Goal: Information Seeking & Learning: Find specific page/section

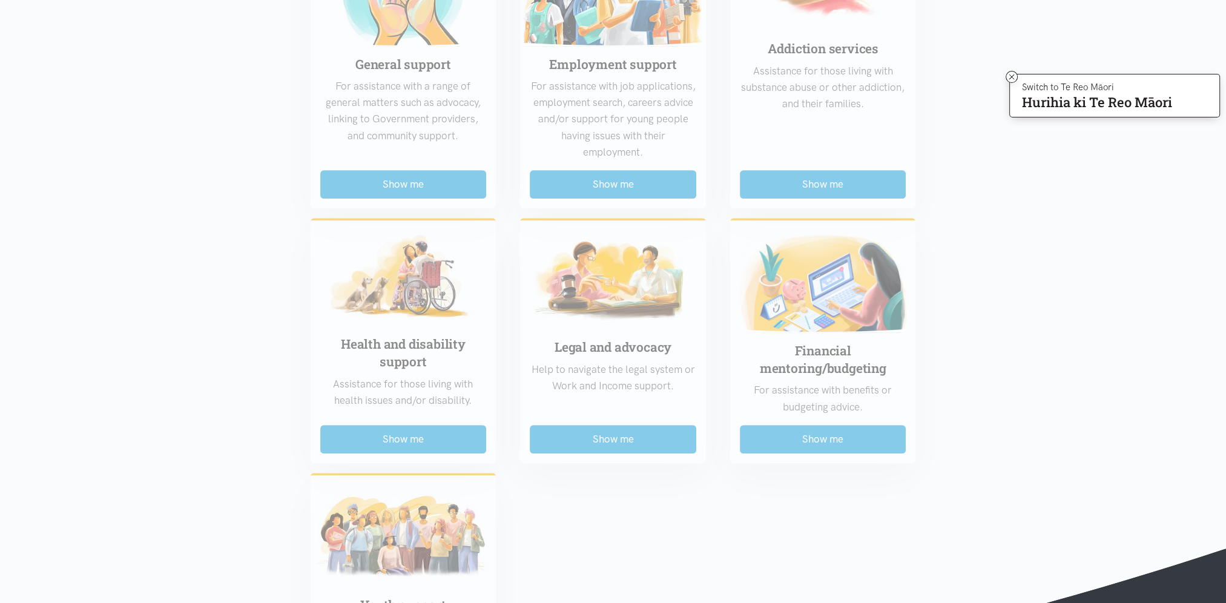
scroll to position [787, 0]
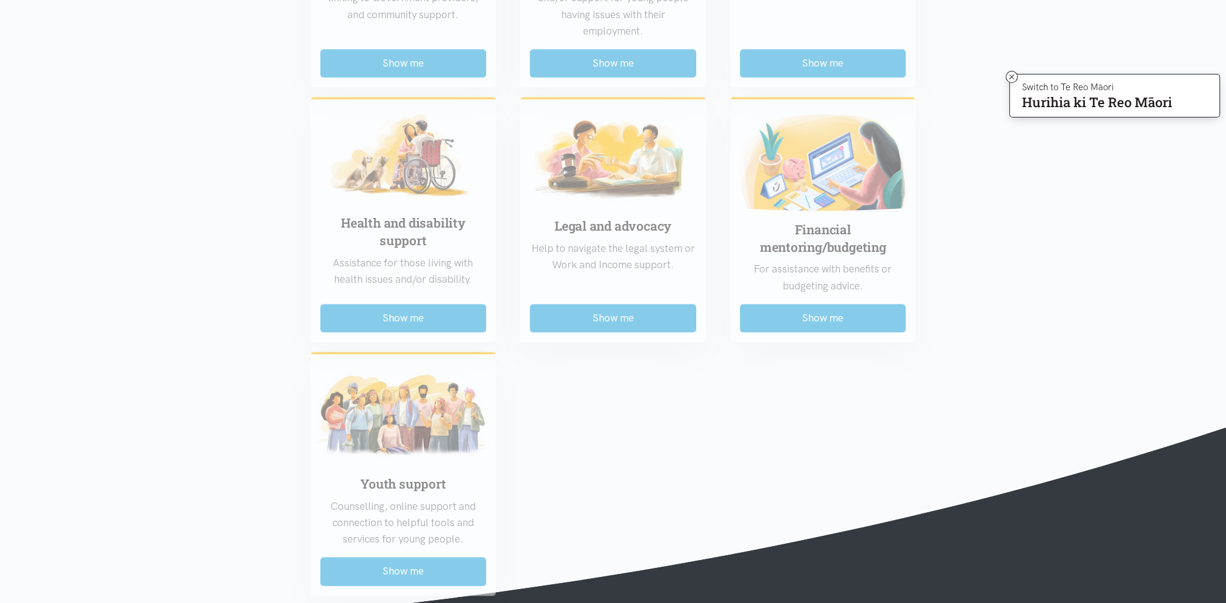
click at [853, 328] on div "Food support For emergency cases only – will include essential non-perishable f…" at bounding box center [613, 71] width 630 height 1048
click at [852, 323] on div "Food support For emergency cases only – will include essential non-perishable f…" at bounding box center [613, 71] width 630 height 1048
click at [1017, 272] on section "Region Choose... Bay of [GEOGRAPHIC_DATA] [GEOGRAPHIC_DATA] District Choose..." at bounding box center [613, 37] width 1226 height 1190
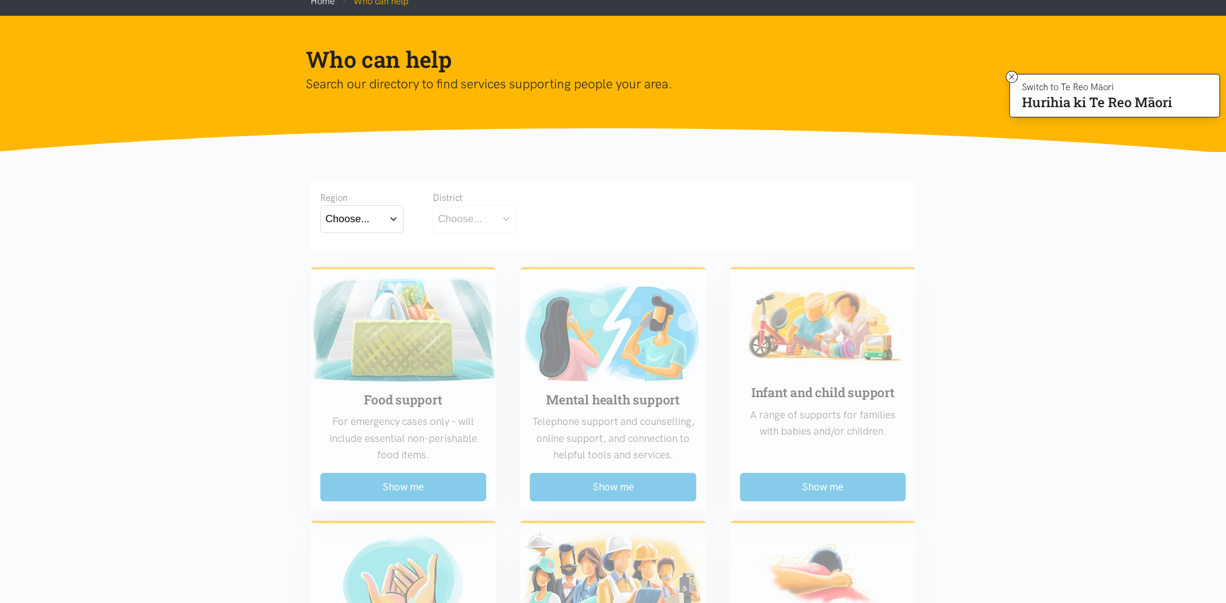
scroll to position [0, 0]
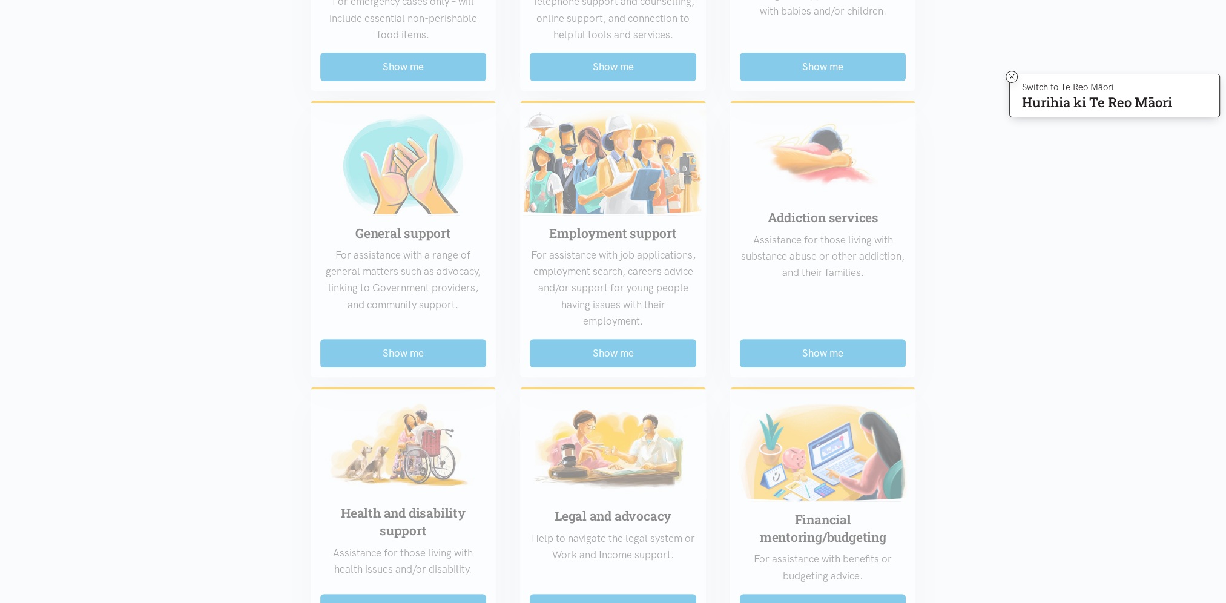
scroll to position [605, 0]
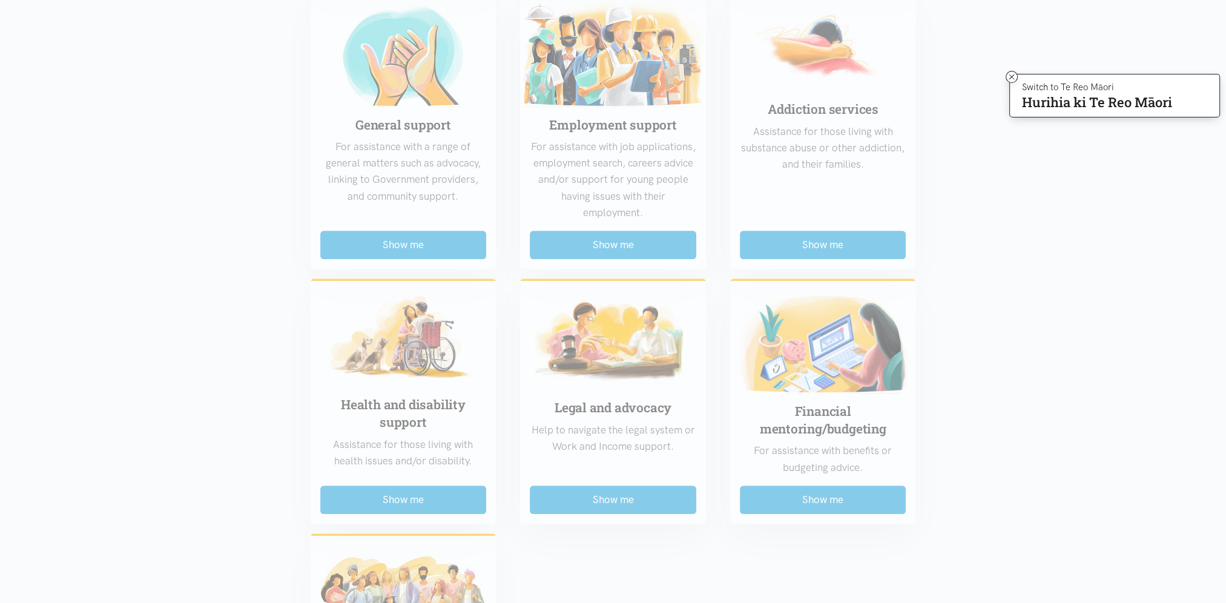
click at [631, 346] on div "Food support For emergency cases only – will include essential non-perishable f…" at bounding box center [613, 253] width 630 height 1048
click at [417, 486] on div "Food support For emergency cases only – will include essential non-perishable f…" at bounding box center [613, 253] width 630 height 1048
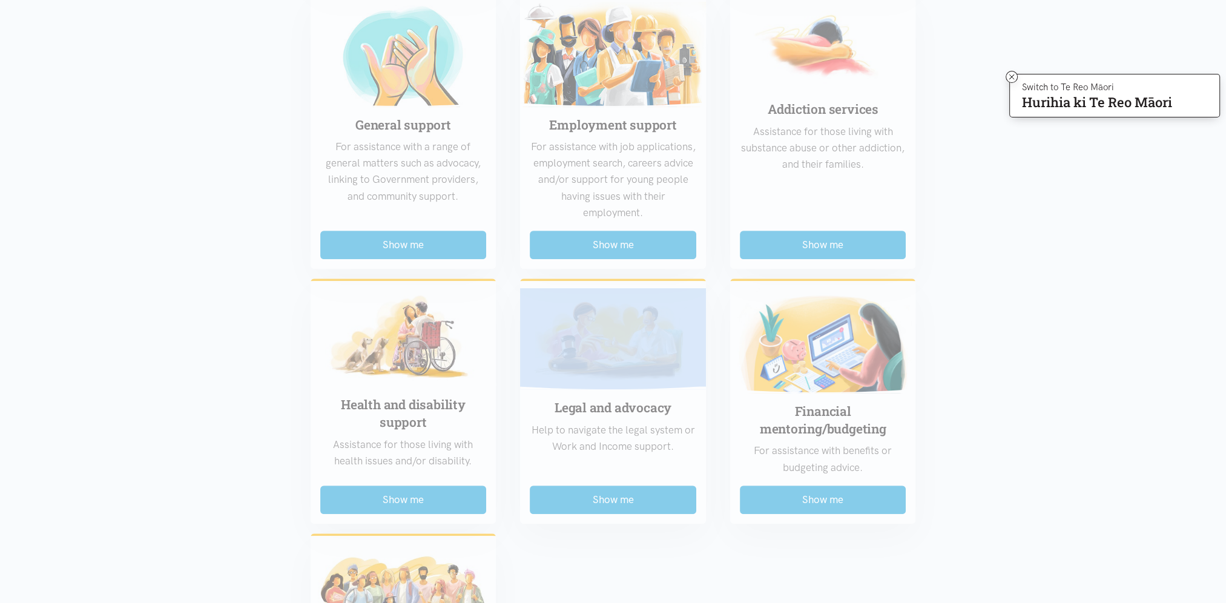
click at [417, 486] on div "Food support For emergency cases only – will include essential non-perishable f…" at bounding box center [613, 253] width 630 height 1048
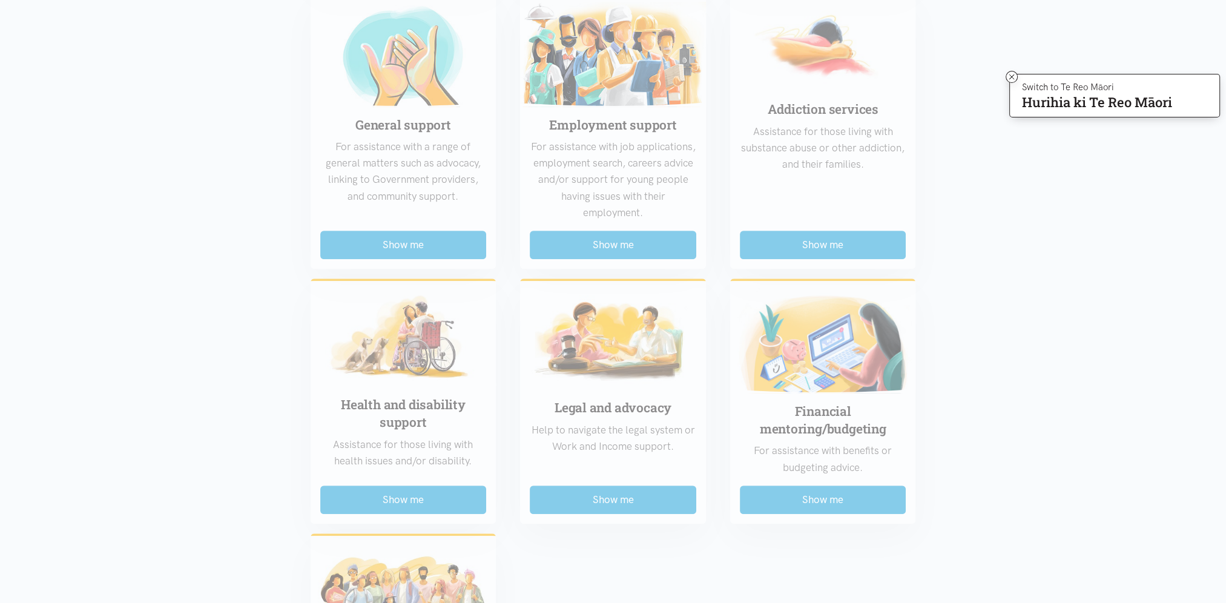
drag, startPoint x: 417, startPoint y: 486, endPoint x: 192, endPoint y: 116, distance: 433.3
click at [103, 155] on section "Region Choose... Bay of [GEOGRAPHIC_DATA] [GEOGRAPHIC_DATA] District Choose..." at bounding box center [613, 218] width 1226 height 1190
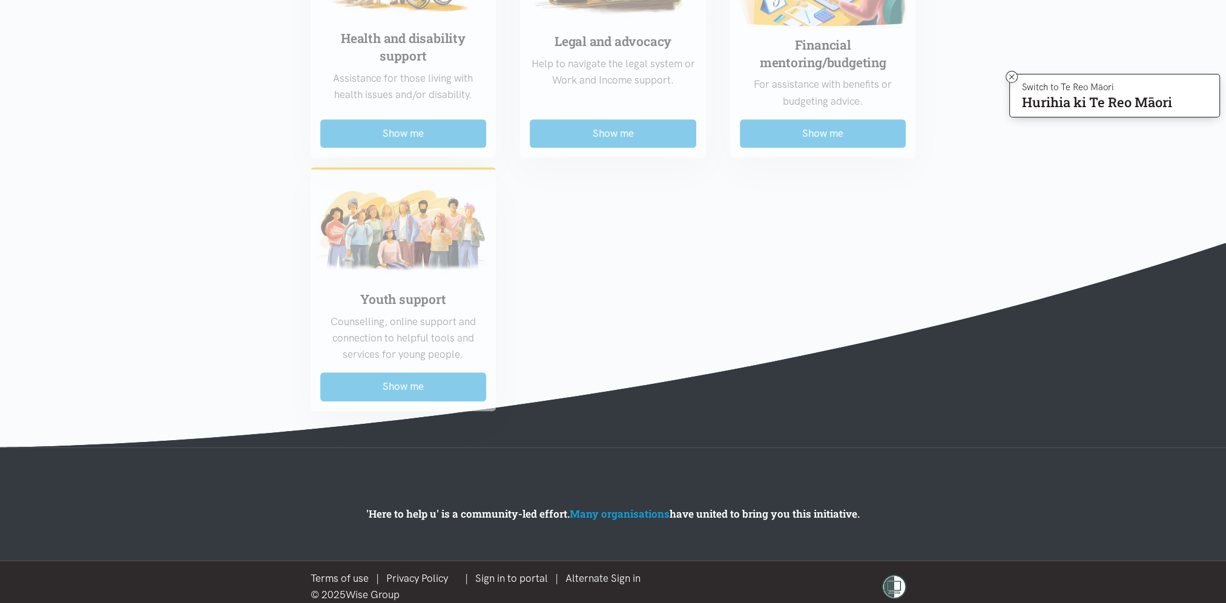
scroll to position [981, 0]
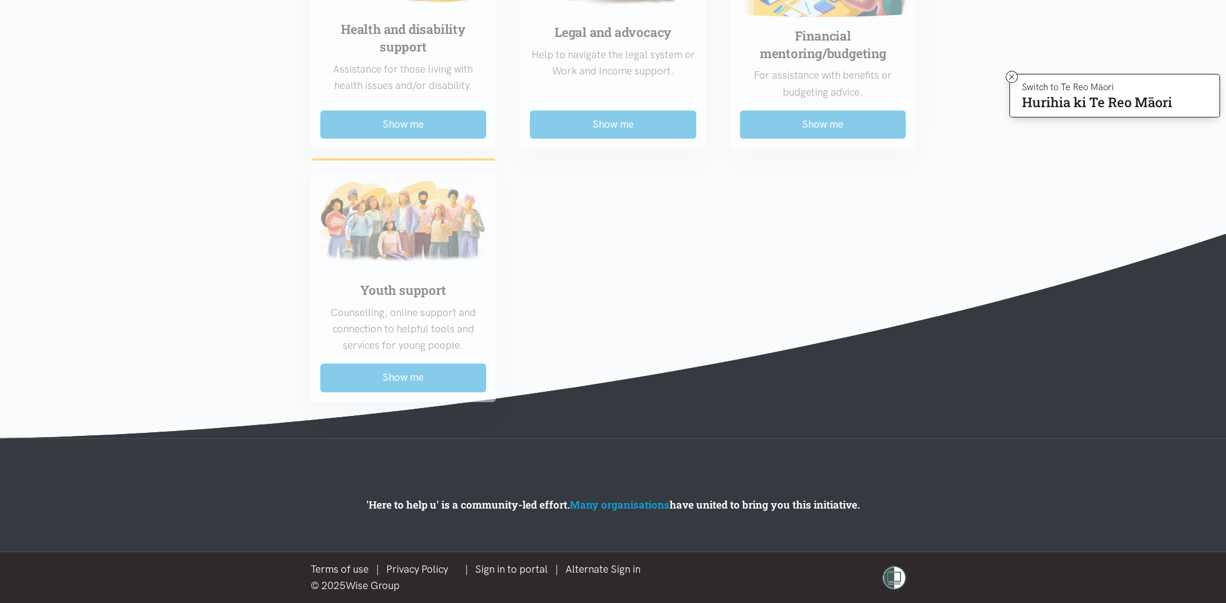
click at [1158, 103] on p "Hurihia ki Te Reo Māori" at bounding box center [1097, 102] width 150 height 11
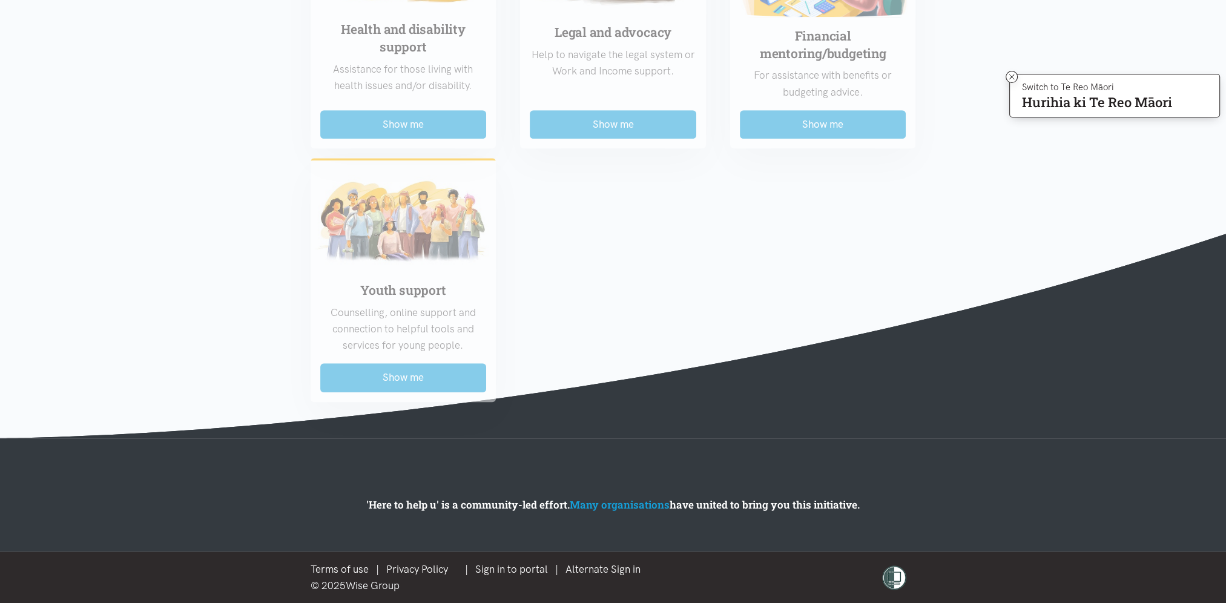
click at [1084, 84] on p "Switch to Te Reo Māori" at bounding box center [1097, 87] width 150 height 7
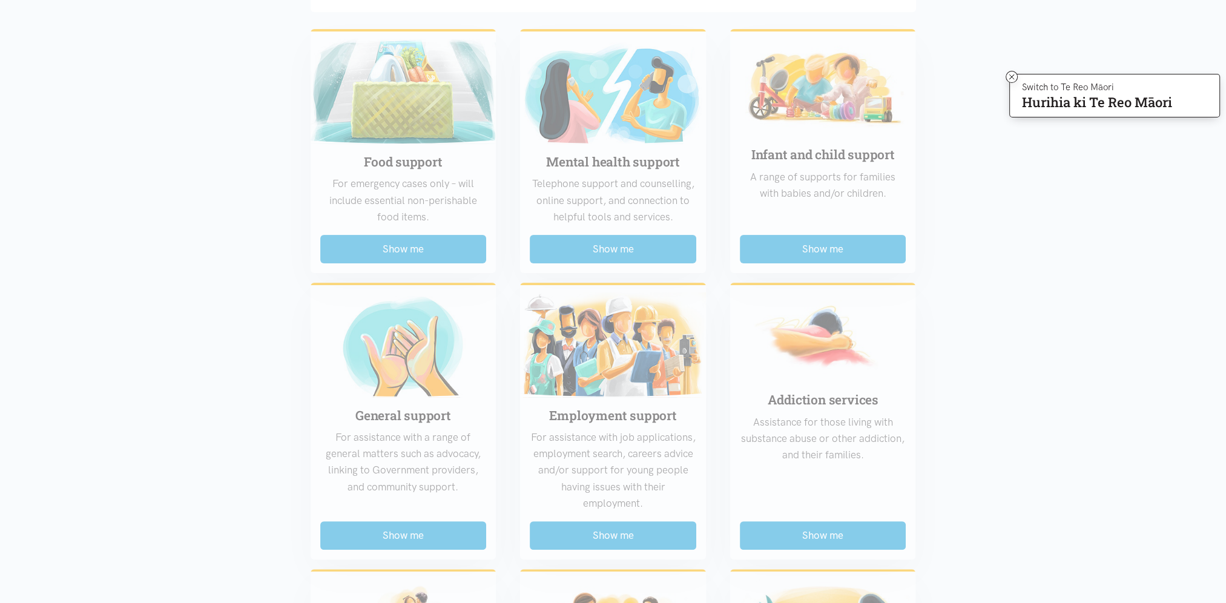
click at [817, 234] on div "Food support For emergency cases only – will include essential non-perishable f…" at bounding box center [613, 543] width 630 height 1048
click at [823, 238] on div "Food support For emergency cases only – will include essential non-perishable f…" at bounding box center [613, 543] width 630 height 1048
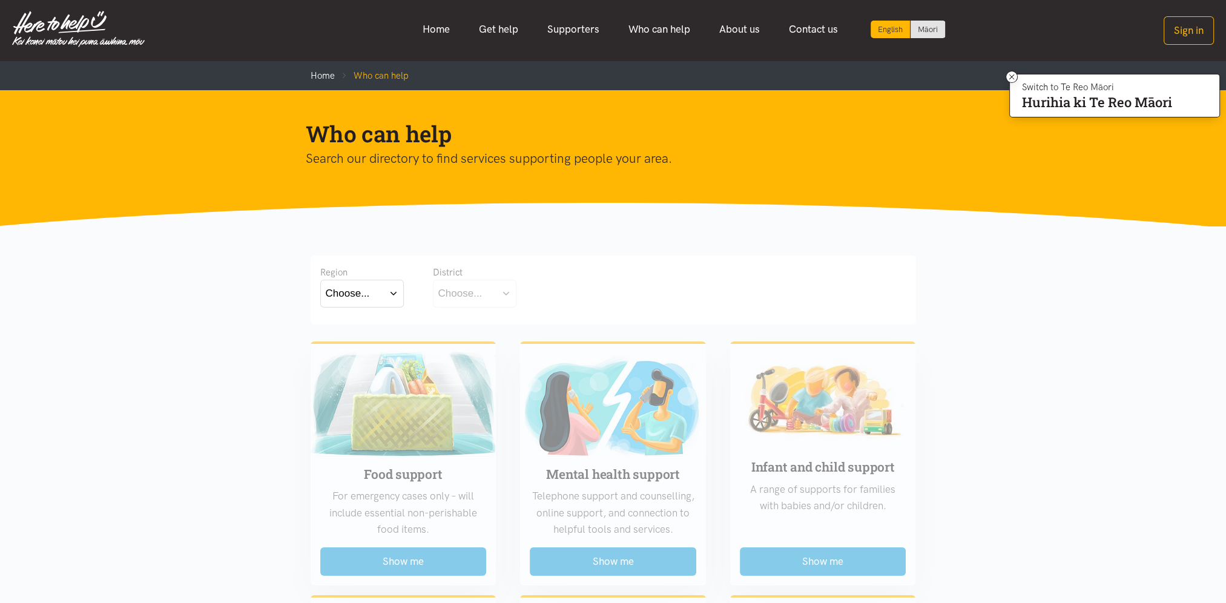
scroll to position [0, 0]
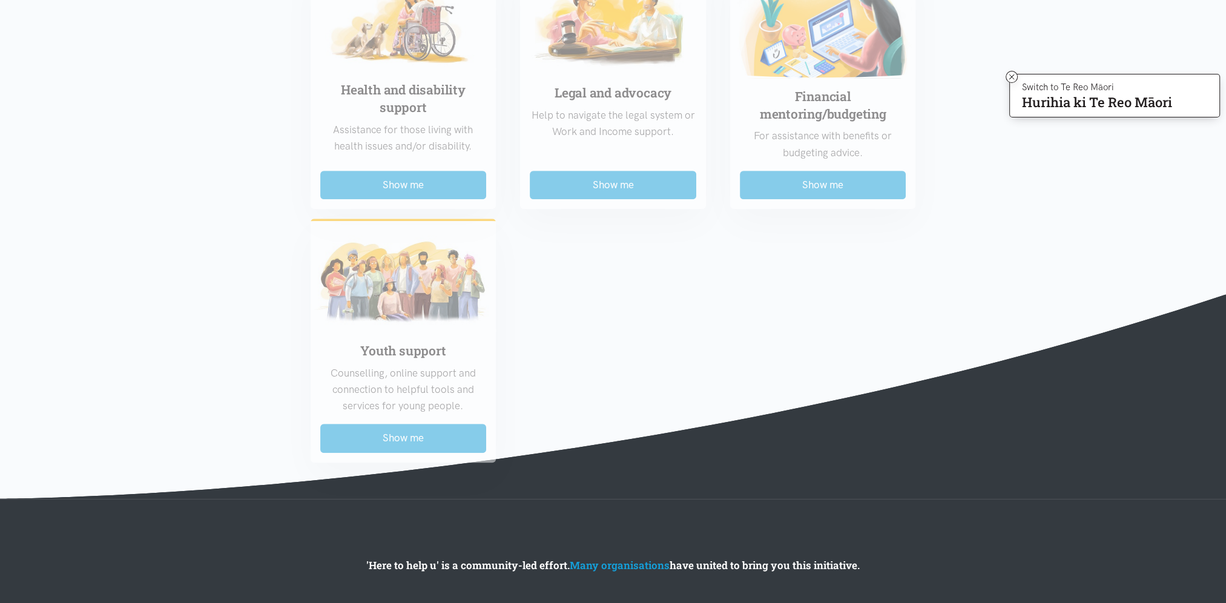
scroll to position [969, 0]
